Goal: Task Accomplishment & Management: Manage account settings

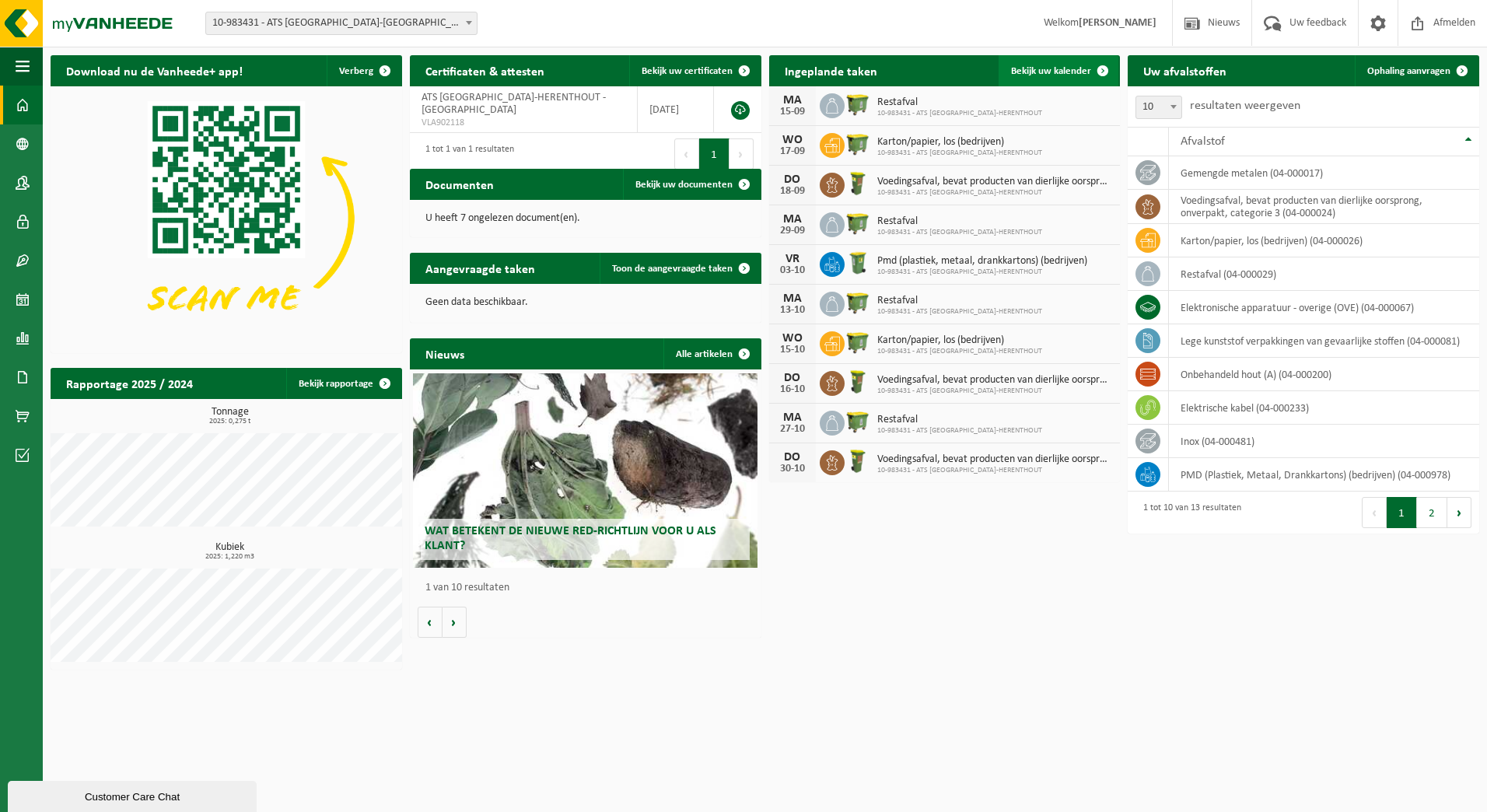
click at [1062, 68] on span "Bekijk uw kalender" at bounding box center [1051, 71] width 80 height 10
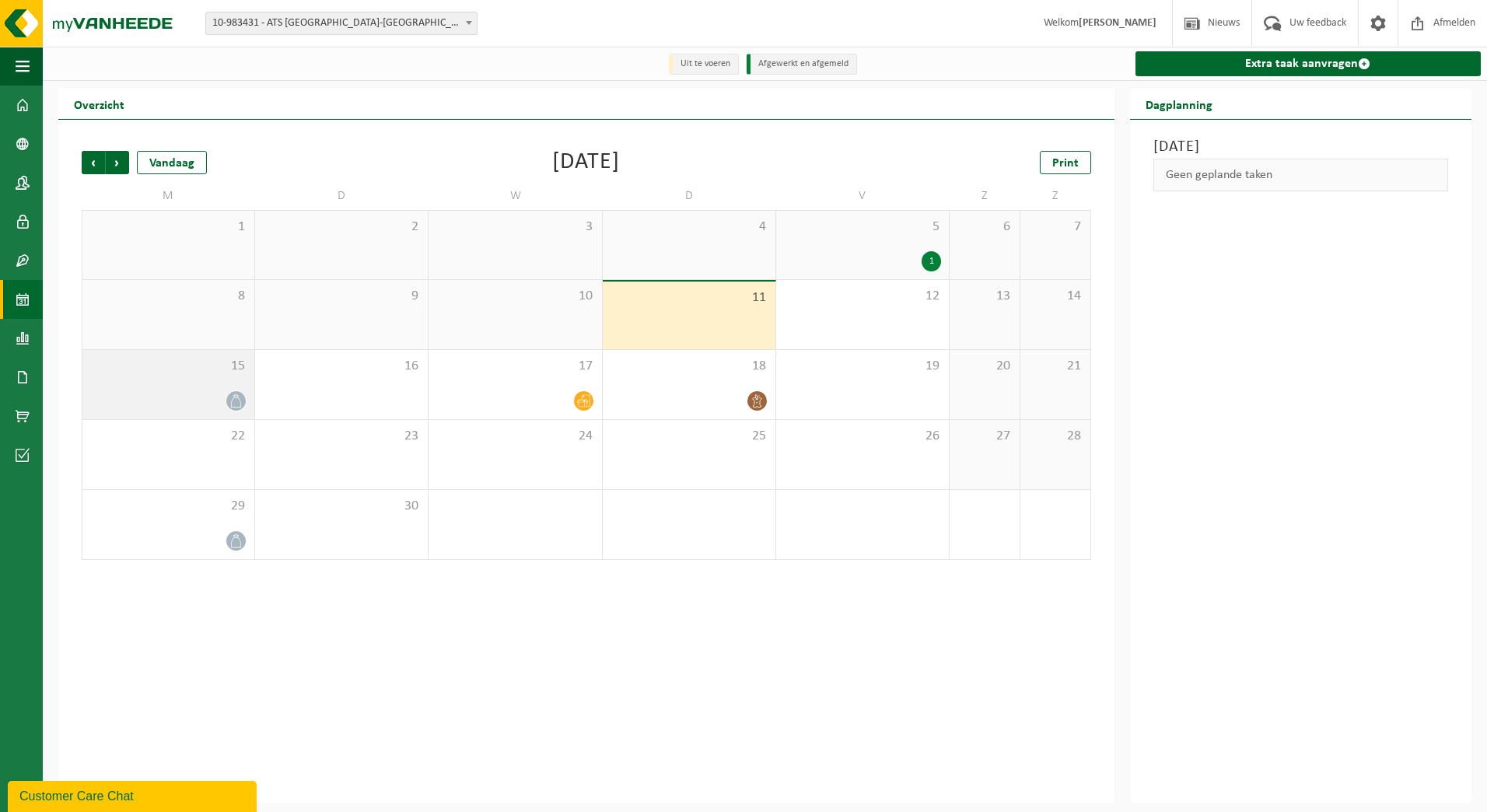
click at [228, 390] on div "15" at bounding box center [168, 385] width 172 height 69
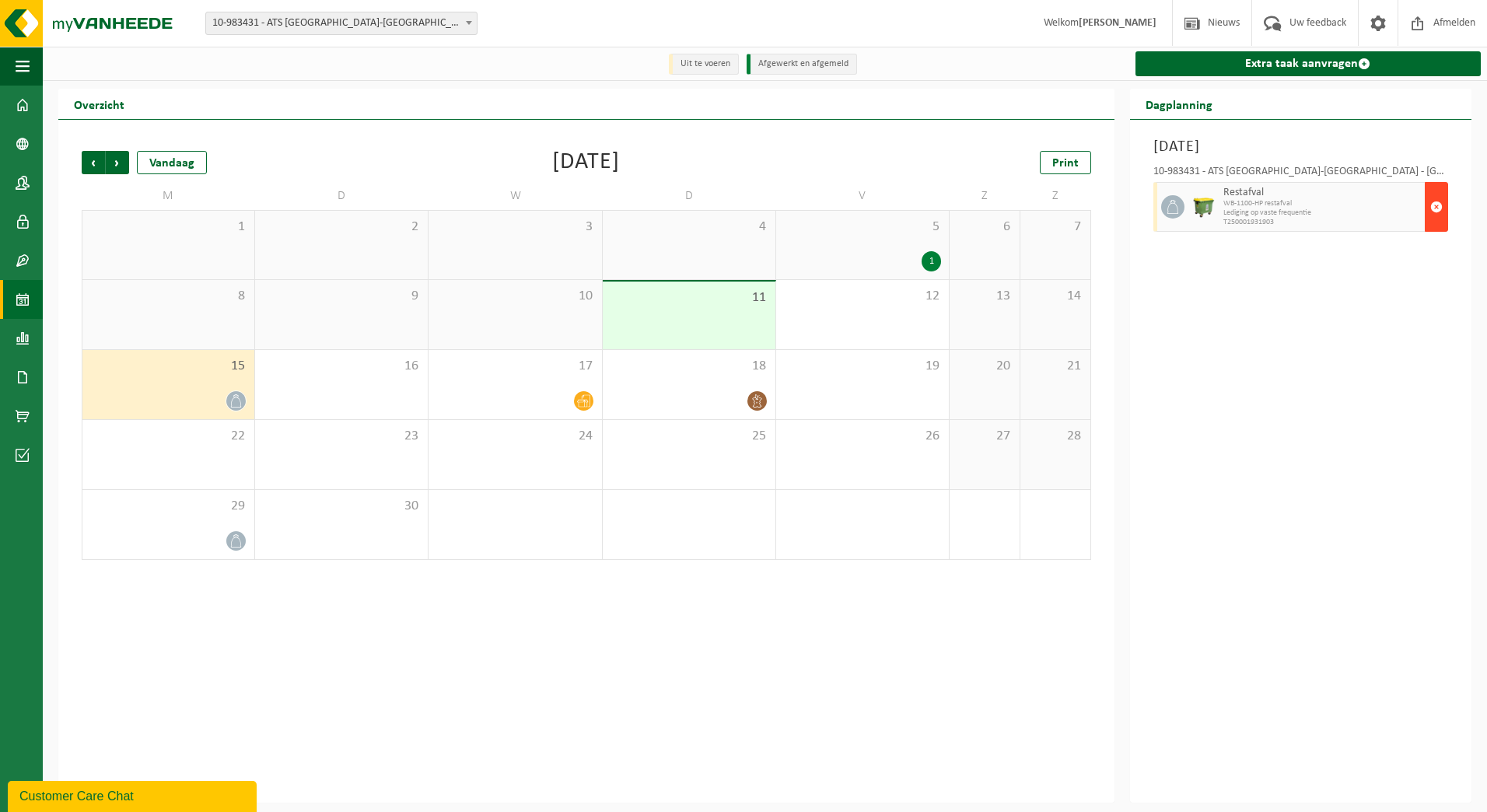
click at [1433, 206] on span "button" at bounding box center [1436, 206] width 13 height 31
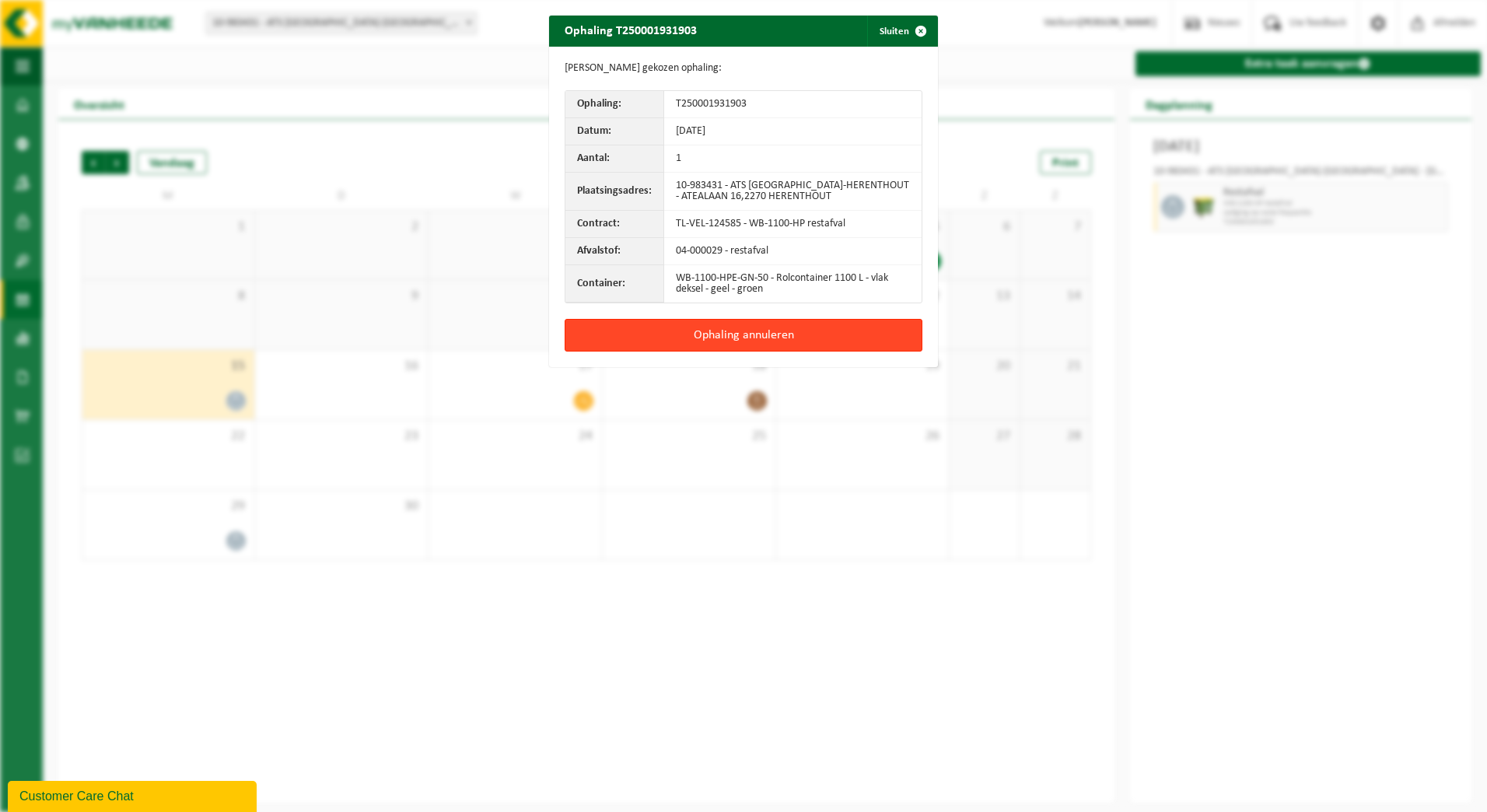
click at [751, 337] on button "Ophaling annuleren" at bounding box center [744, 335] width 357 height 33
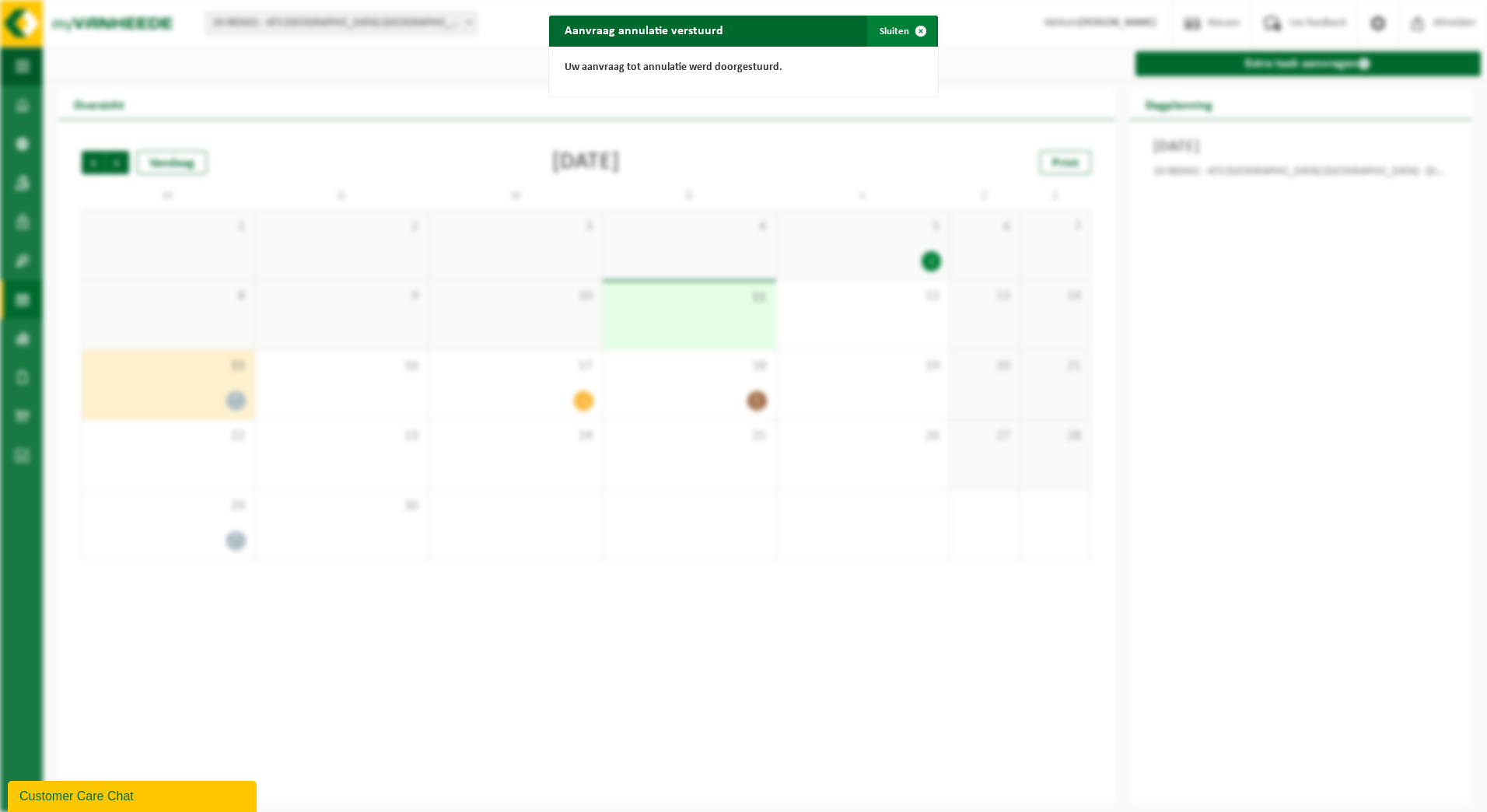
click at [911, 31] on span "button" at bounding box center [920, 31] width 31 height 31
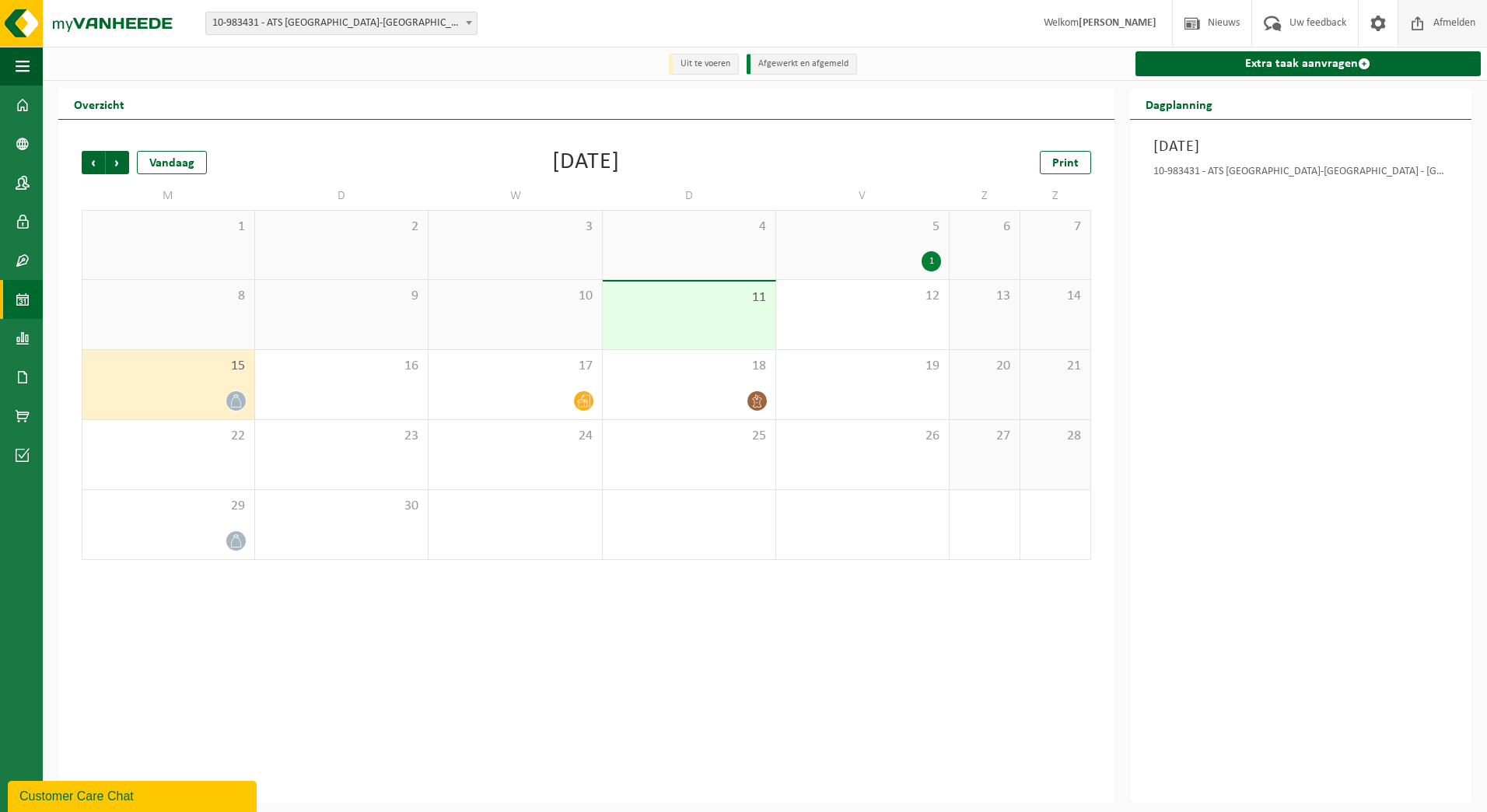
click at [1450, 15] on span "Afmelden" at bounding box center [1454, 23] width 50 height 46
